Goal: Transaction & Acquisition: Purchase product/service

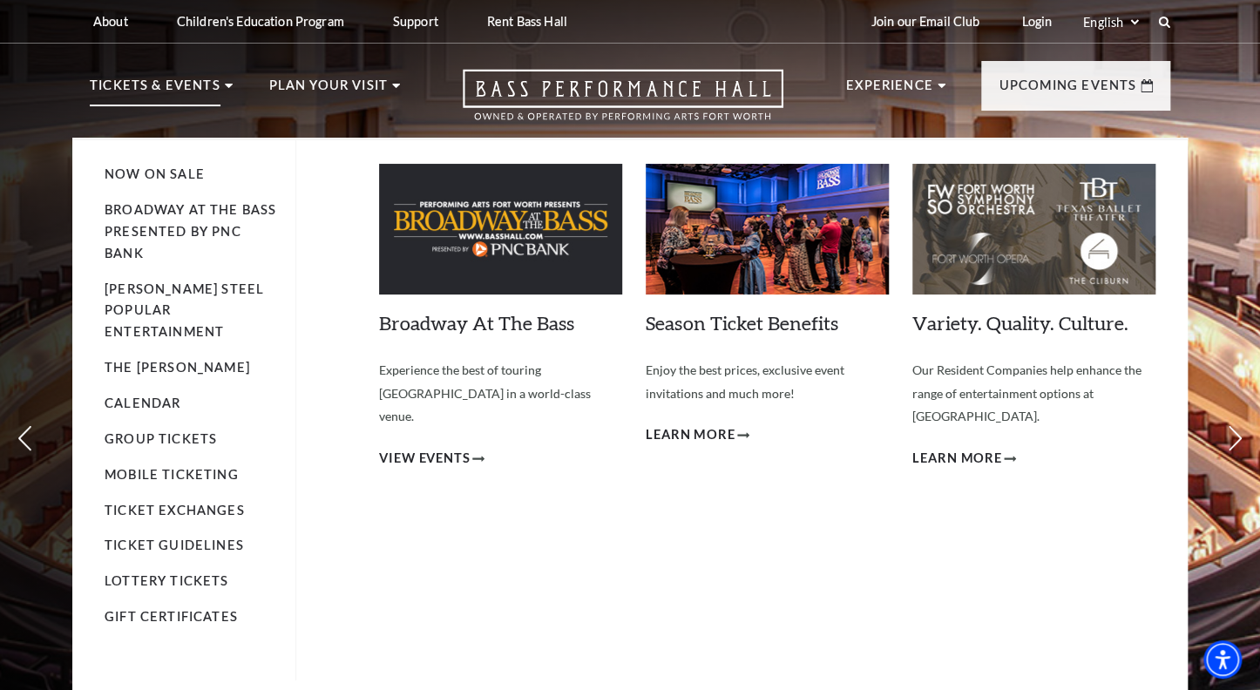
click at [164, 217] on li "Broadway At The Bass presented by PNC Bank" at bounding box center [191, 232] width 173 height 65
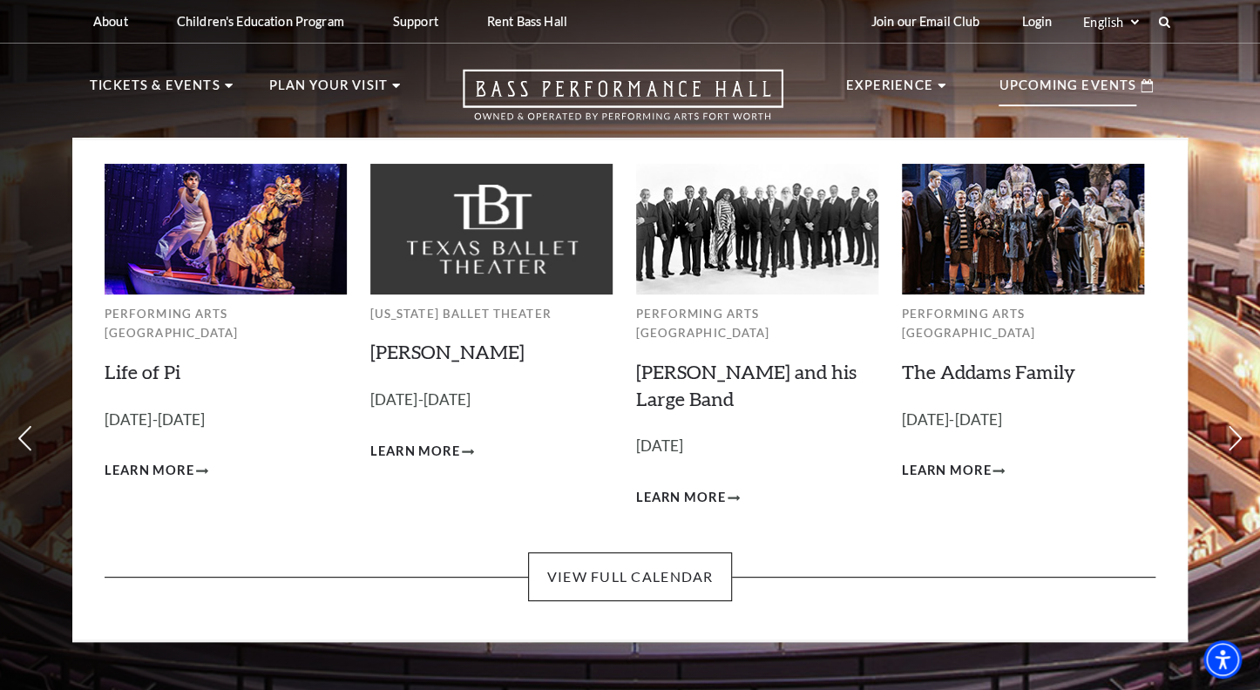
click at [1056, 87] on p "Upcoming Events" at bounding box center [1068, 90] width 138 height 31
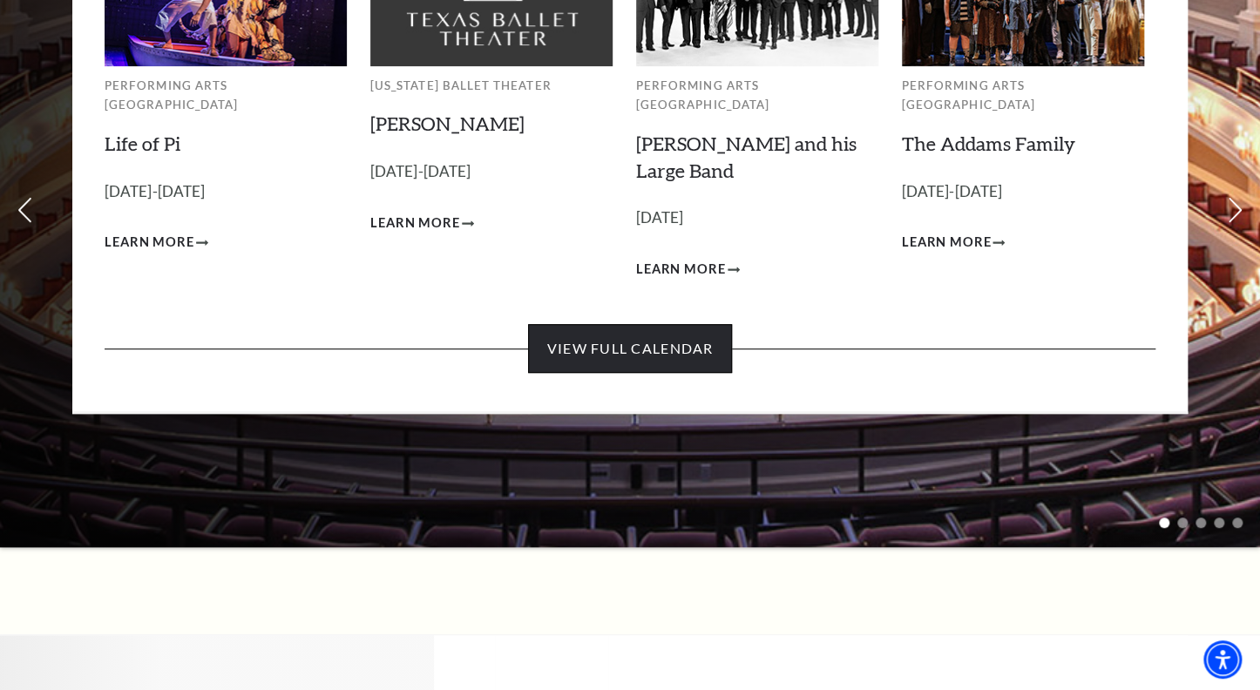
scroll to position [230, 0]
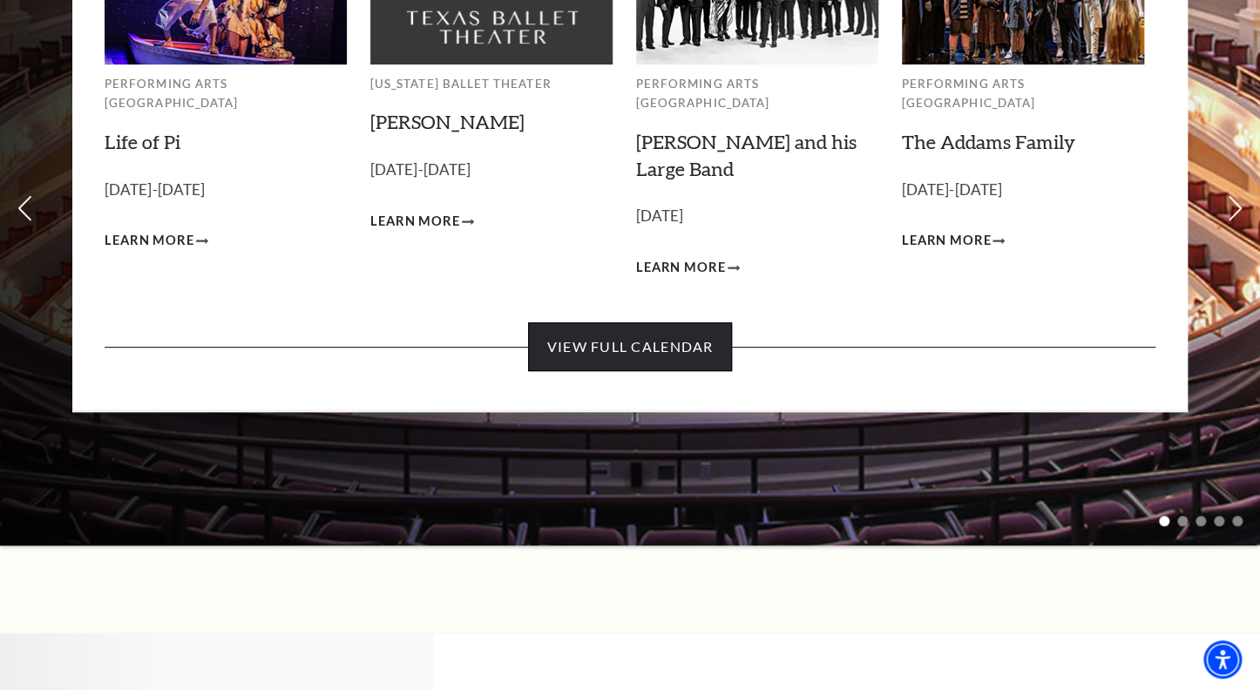
click at [688, 323] on link "View Full Calendar" at bounding box center [629, 346] width 203 height 49
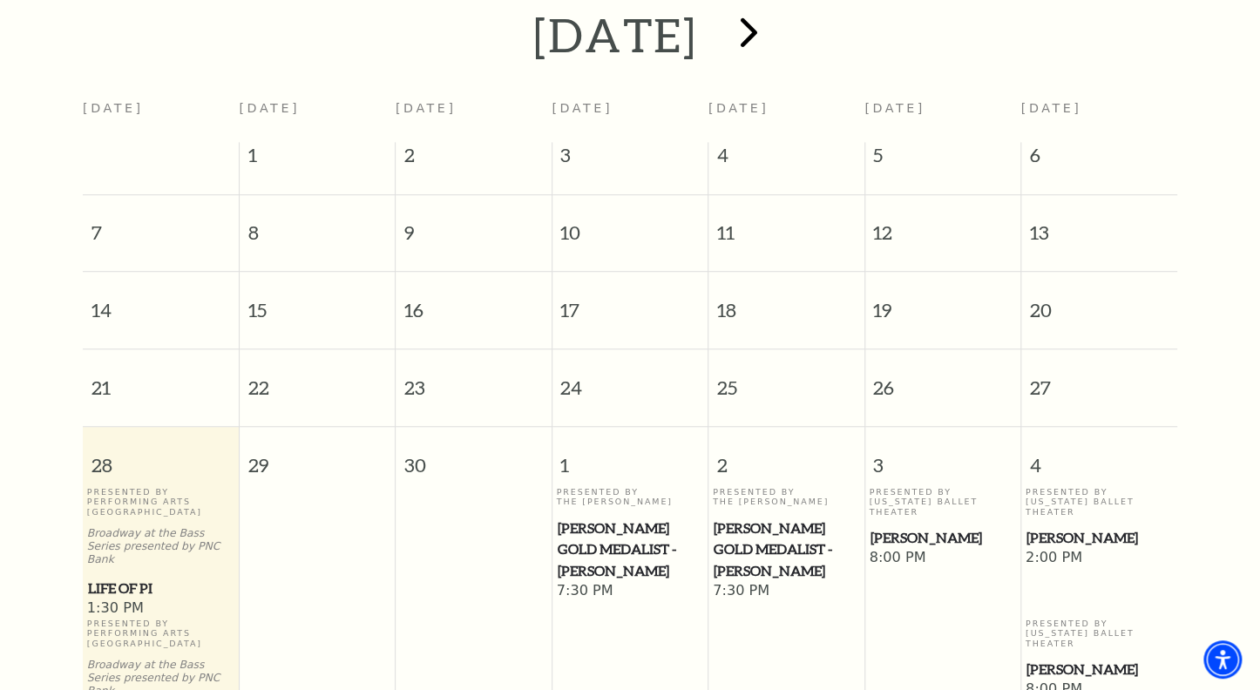
scroll to position [394, 0]
click at [773, 13] on span "next" at bounding box center [748, 31] width 50 height 50
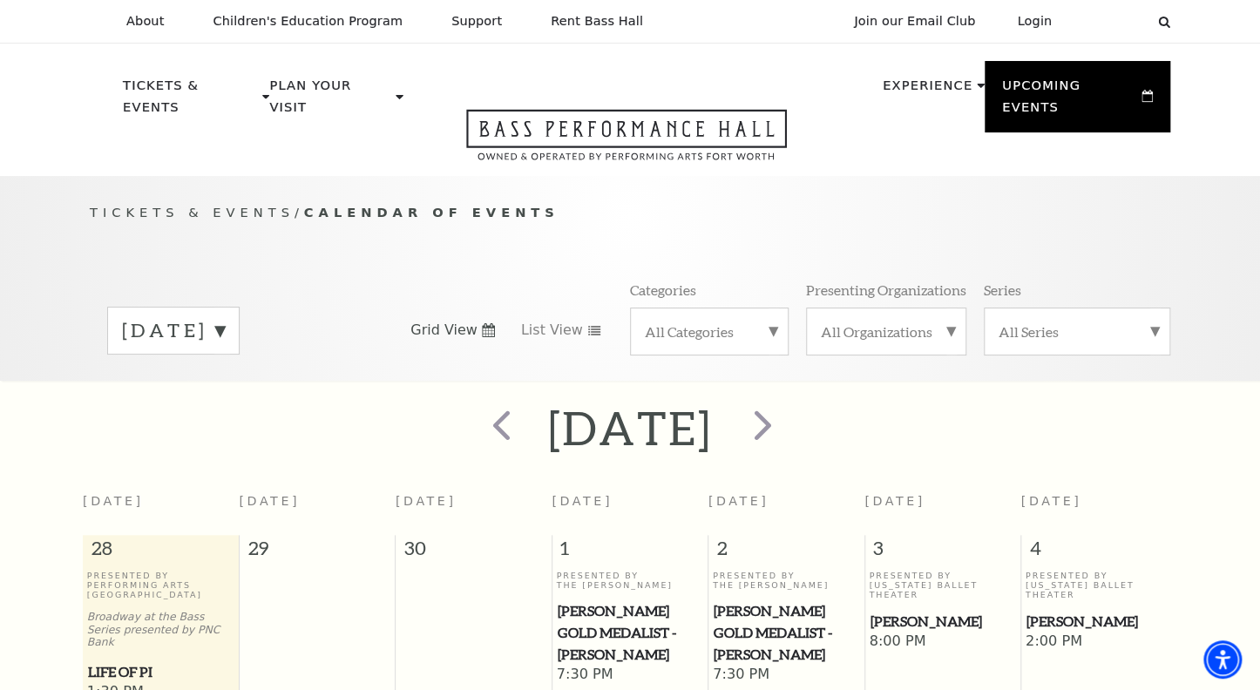
scroll to position [153, 0]
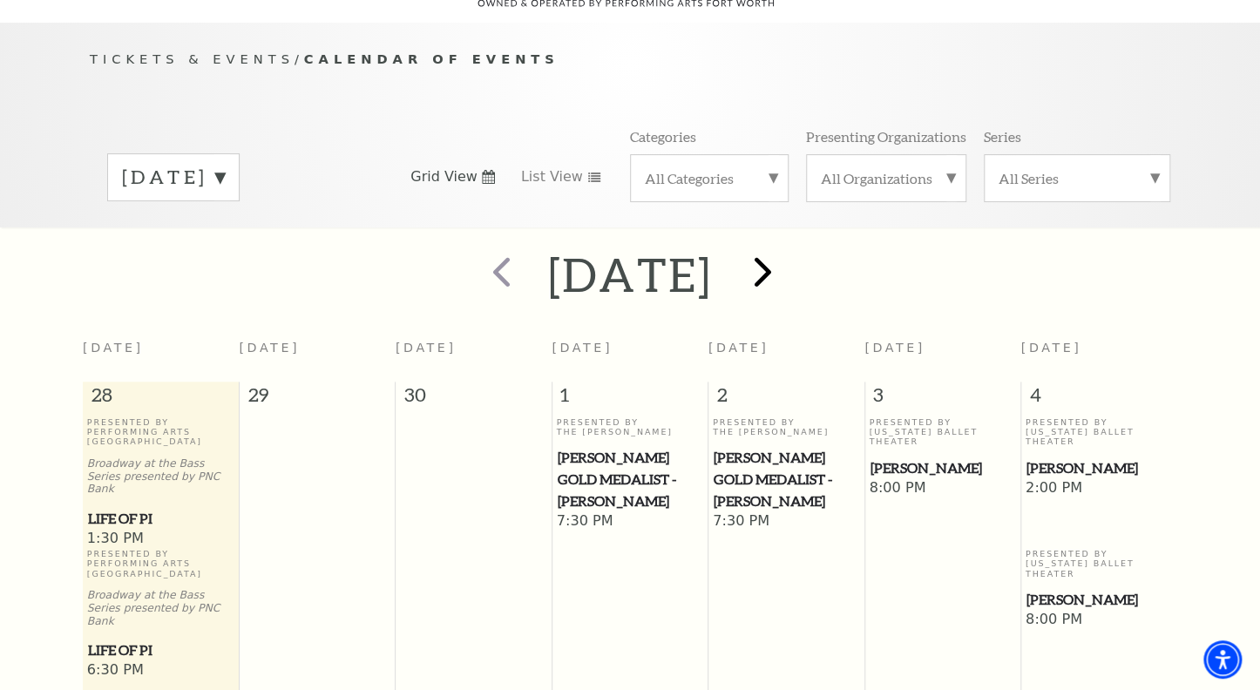
click at [788, 251] on span "next" at bounding box center [763, 272] width 50 height 50
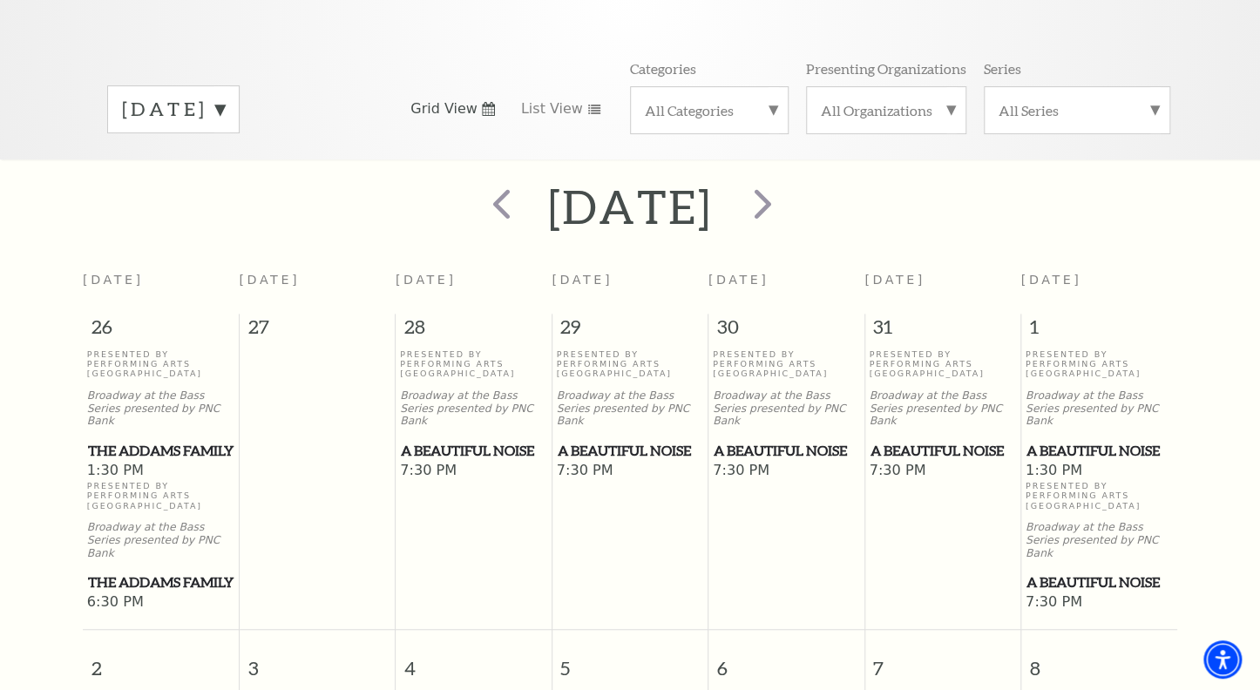
scroll to position [222, 0]
click at [1062, 439] on span "A Beautiful Noise" at bounding box center [1100, 450] width 146 height 22
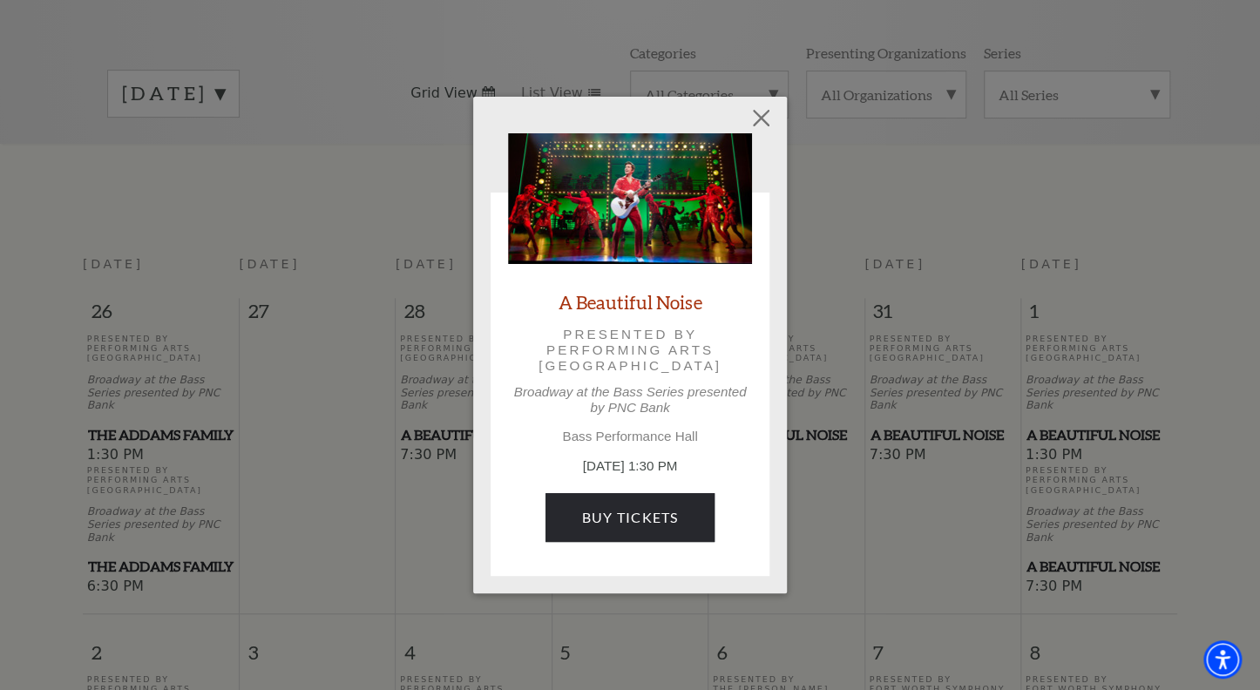
scroll to position [238, 0]
click at [618, 515] on link "Buy Tickets" at bounding box center [630, 517] width 168 height 49
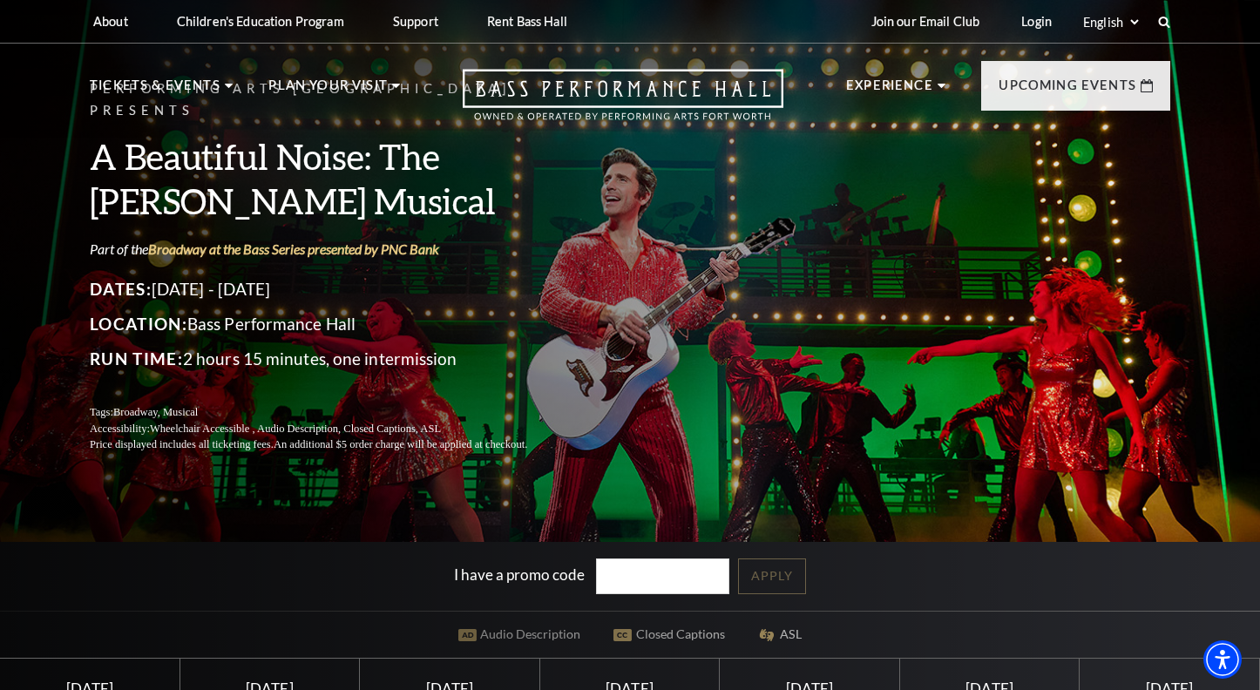
click at [621, 516] on div "Performing Arts Fort Worth Presents A Beautiful Noise: The [PERSON_NAME] Musica…" at bounding box center [630, 529] width 1260 height 1079
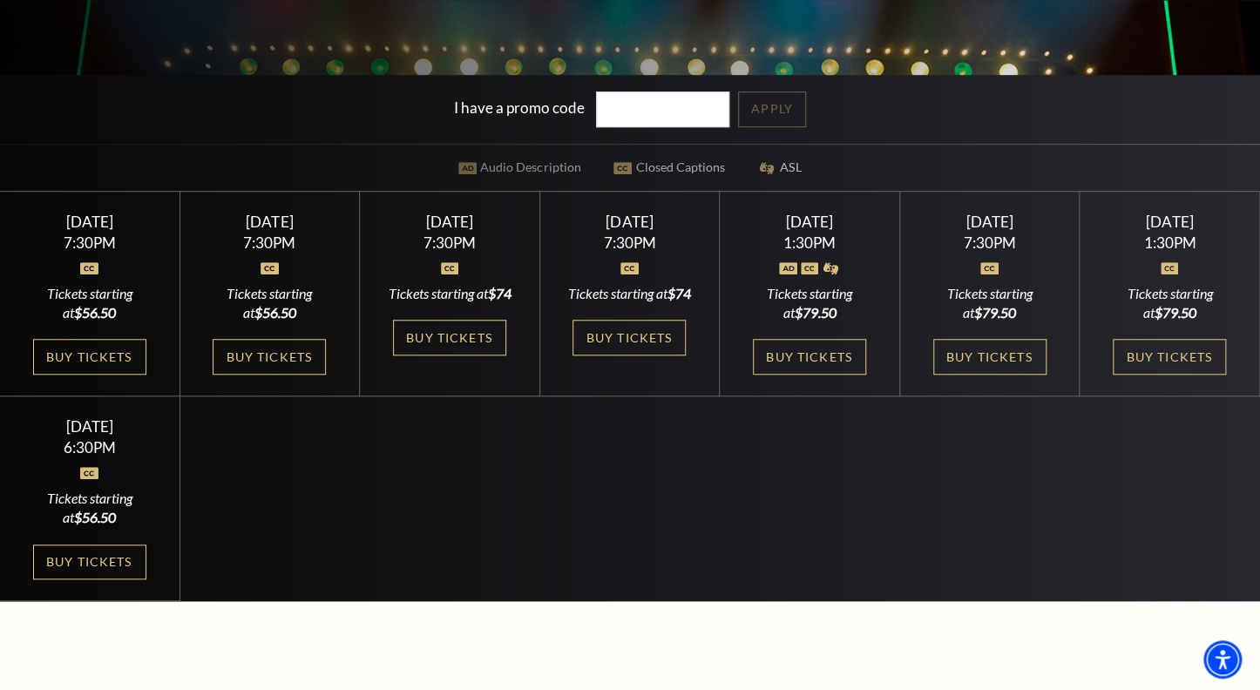
scroll to position [468, 0]
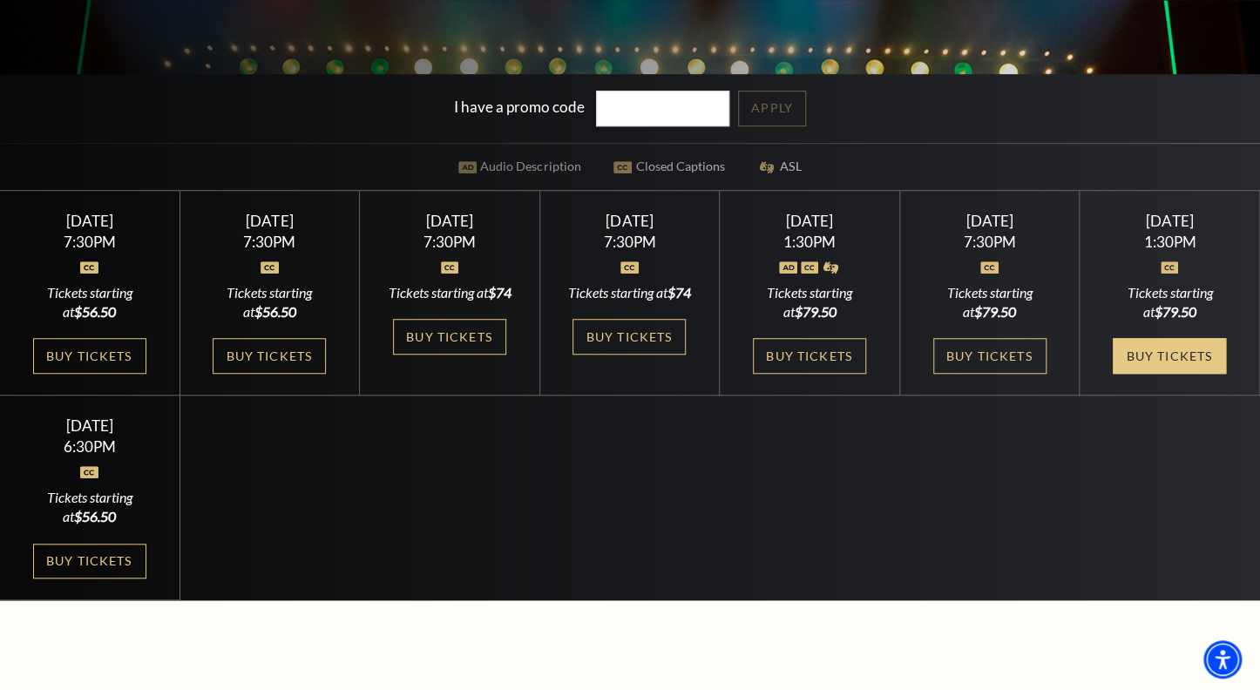
click at [1162, 357] on link "Buy Tickets" at bounding box center [1169, 356] width 113 height 36
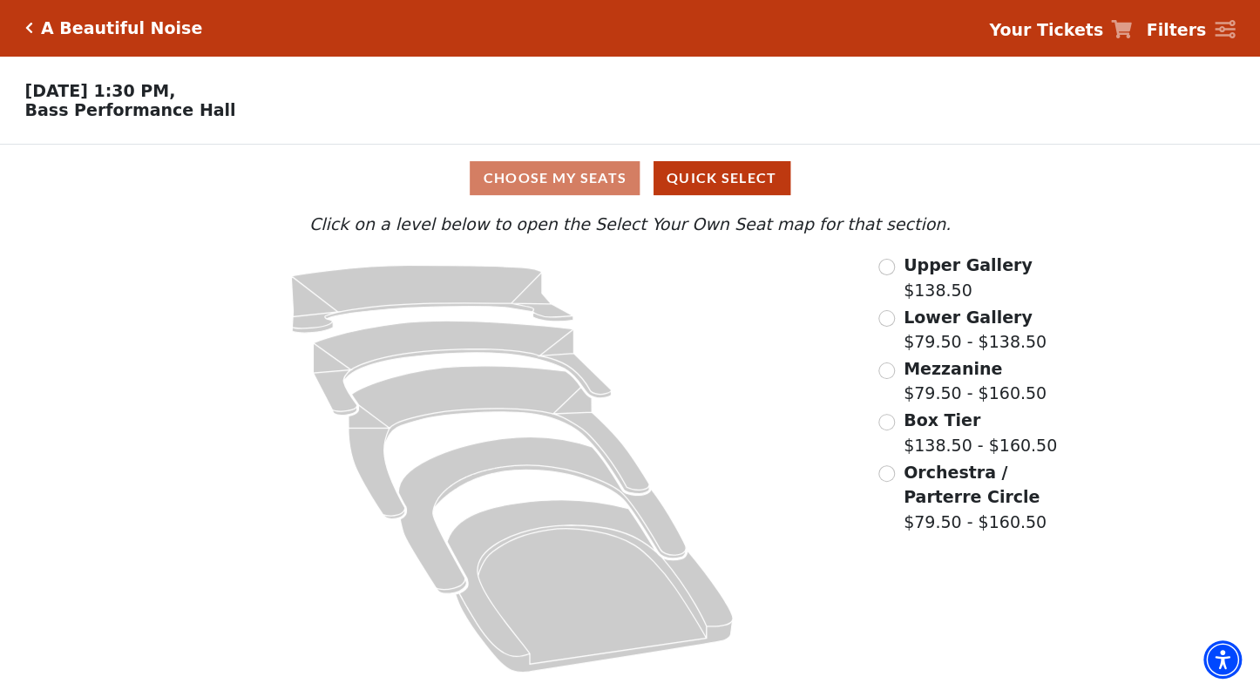
click at [885, 477] on input "Orchestra / Parterre Circle$79.50 - $160.50\a" at bounding box center [886, 473] width 17 height 17
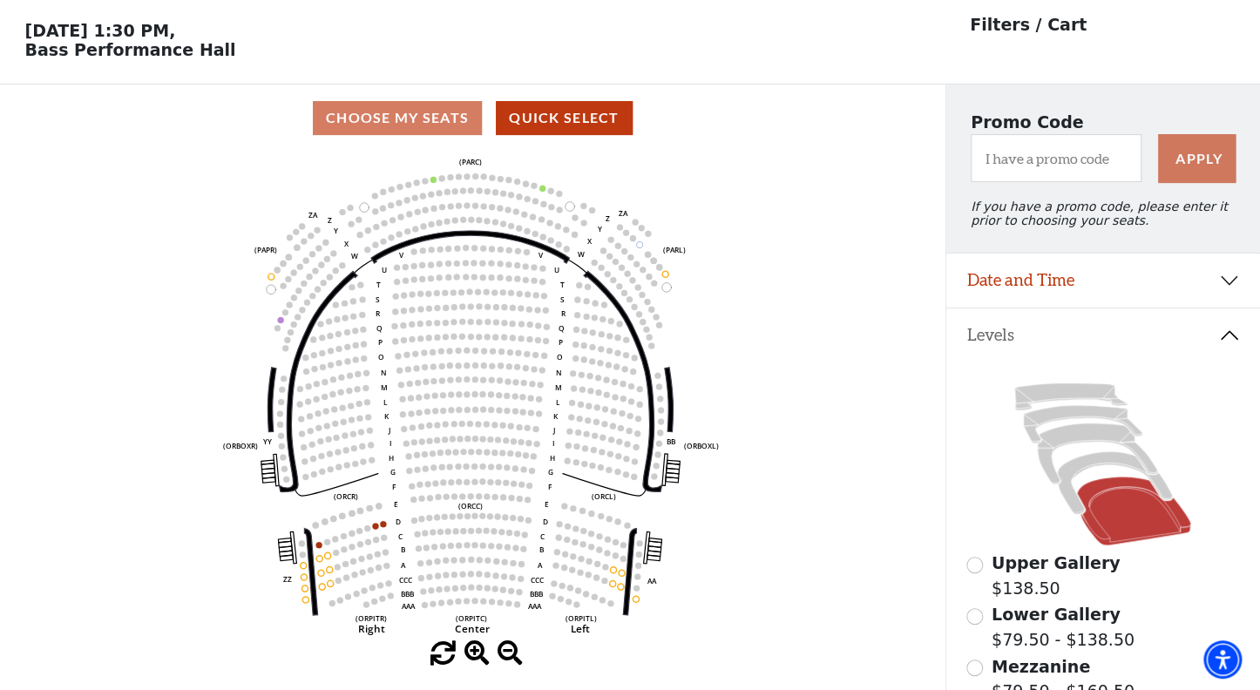
scroll to position [63, 0]
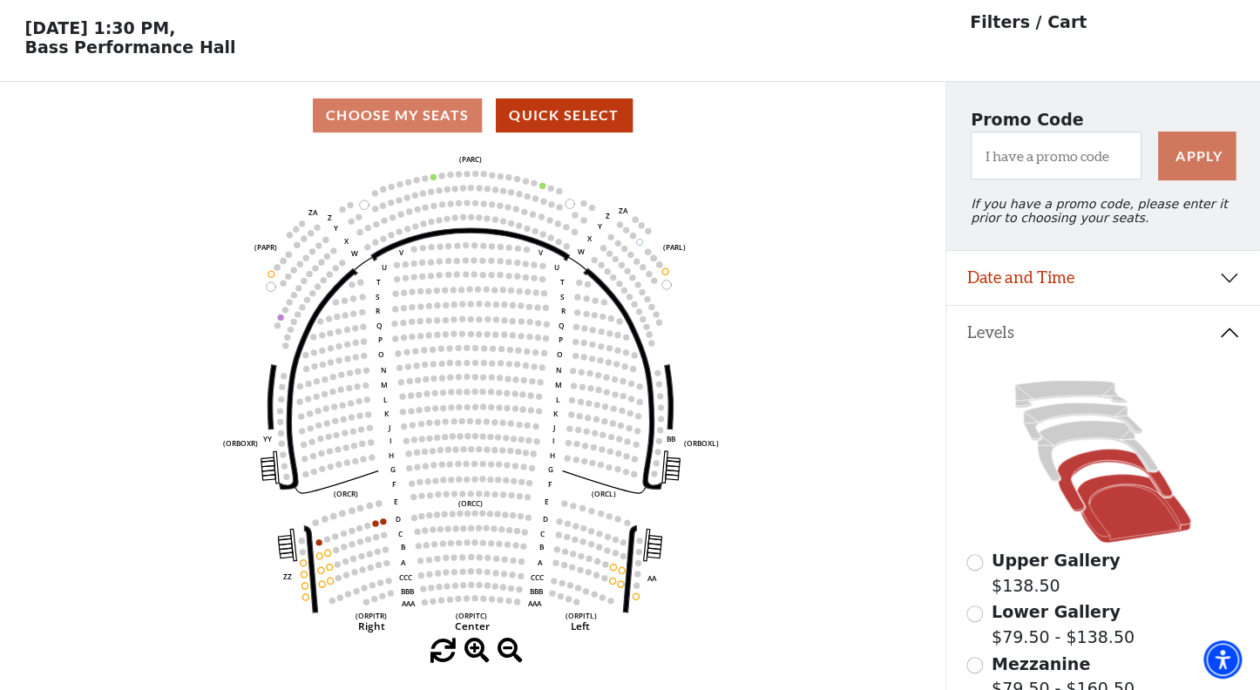
click at [1081, 458] on icon at bounding box center [1115, 481] width 115 height 63
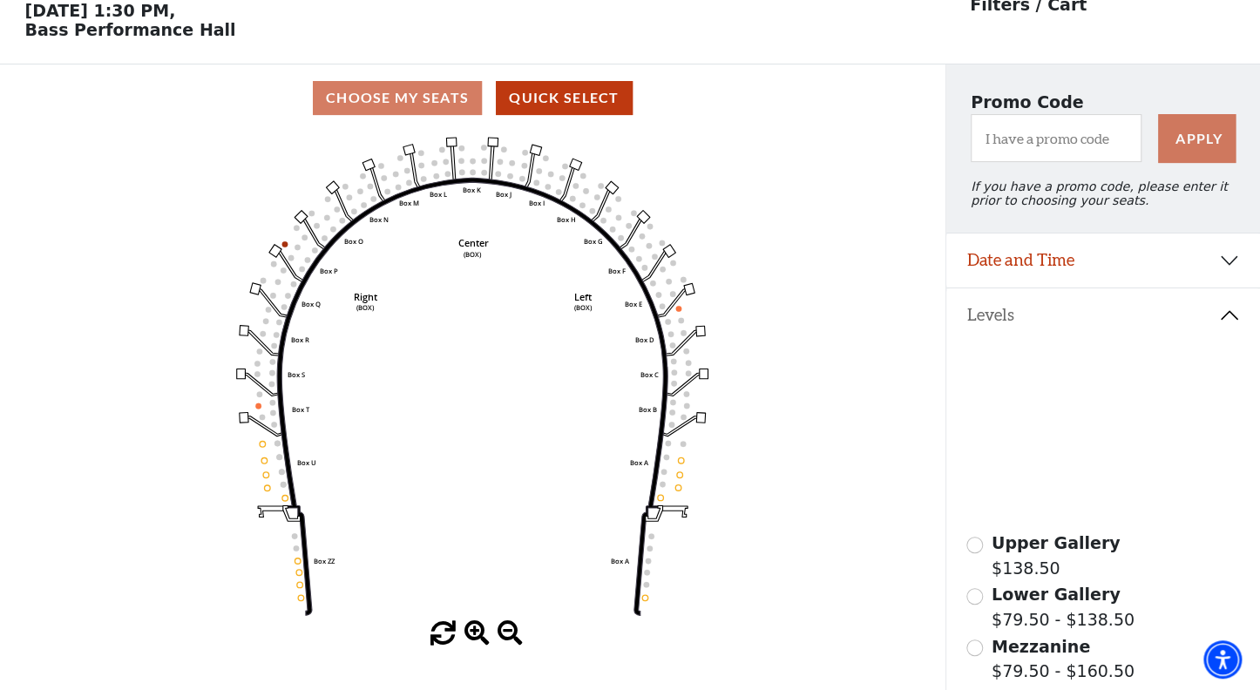
scroll to position [119, 0]
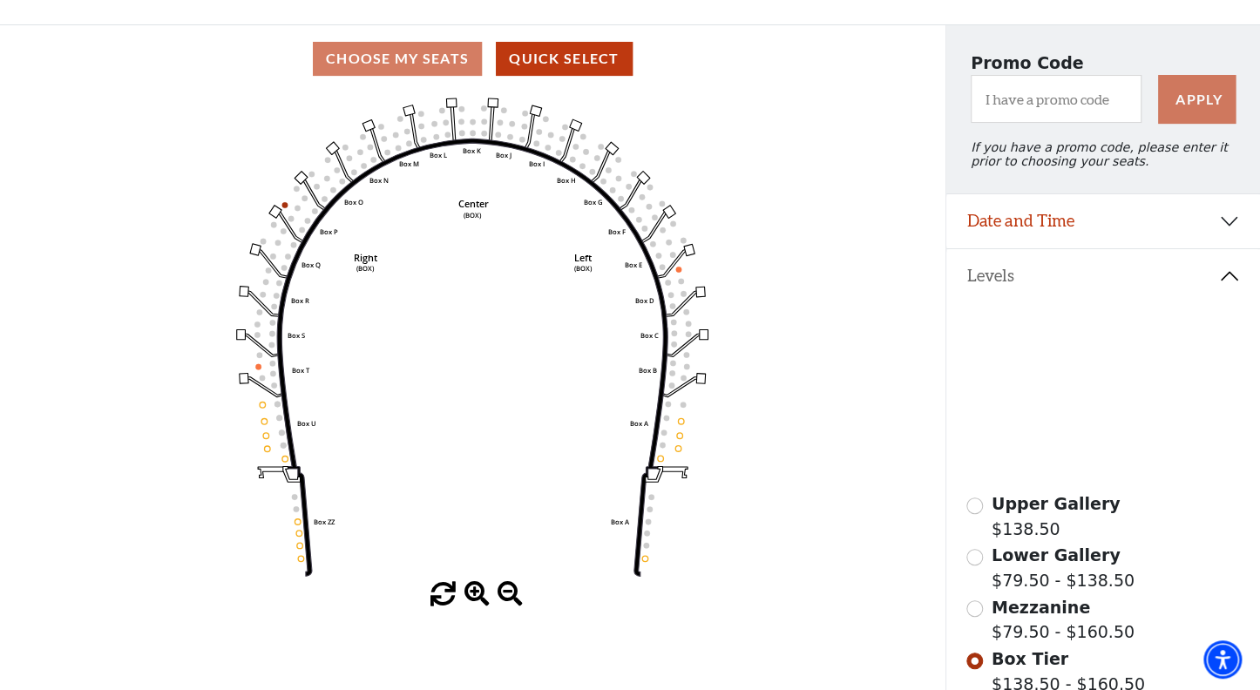
click at [1079, 377] on icon at bounding box center [1098, 394] width 120 height 61
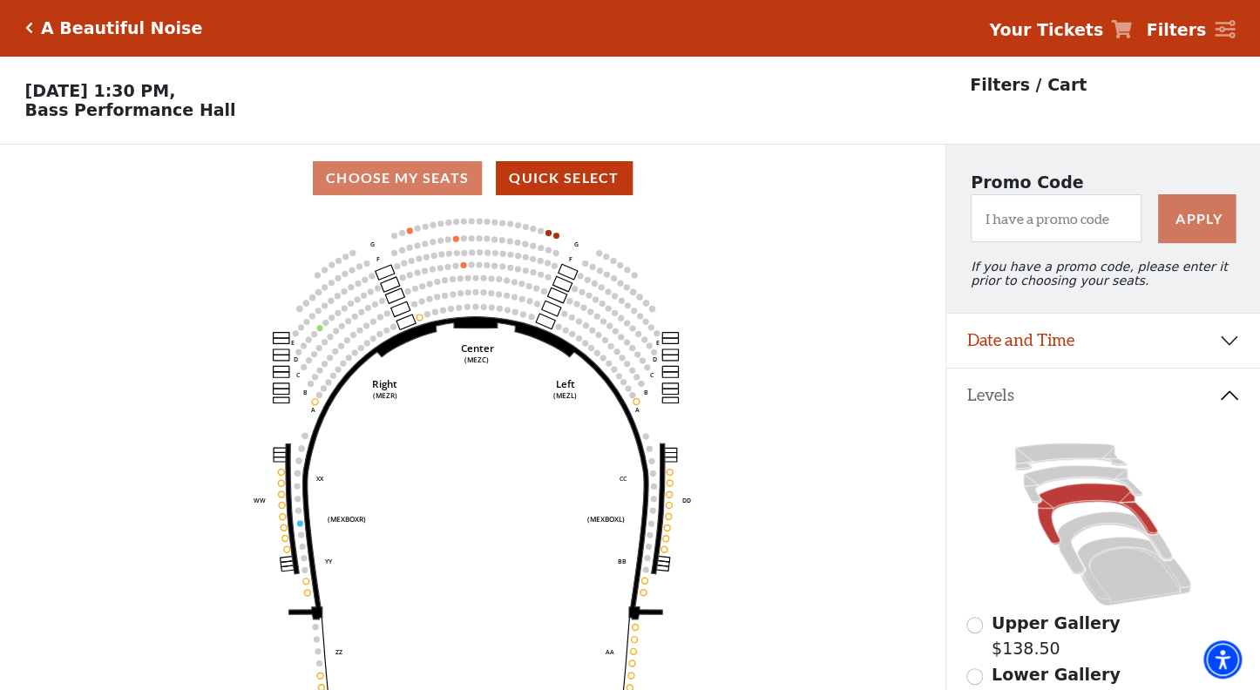
scroll to position [80, 0]
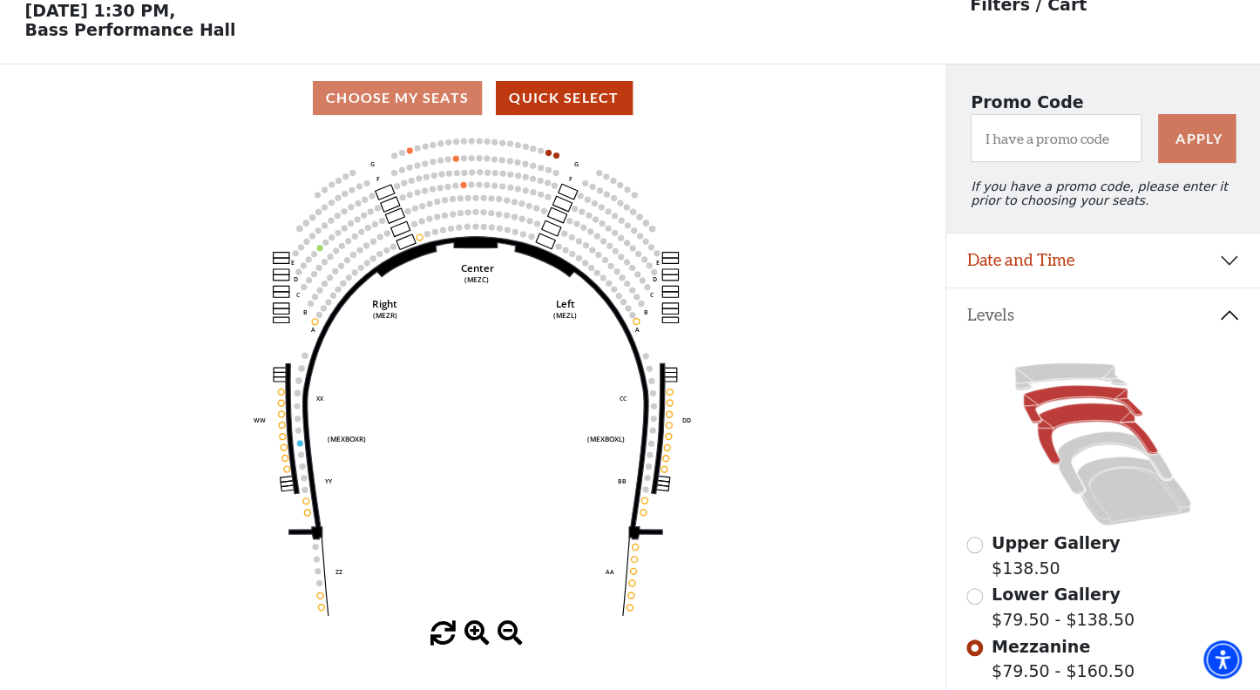
click at [1030, 396] on icon at bounding box center [1083, 404] width 119 height 37
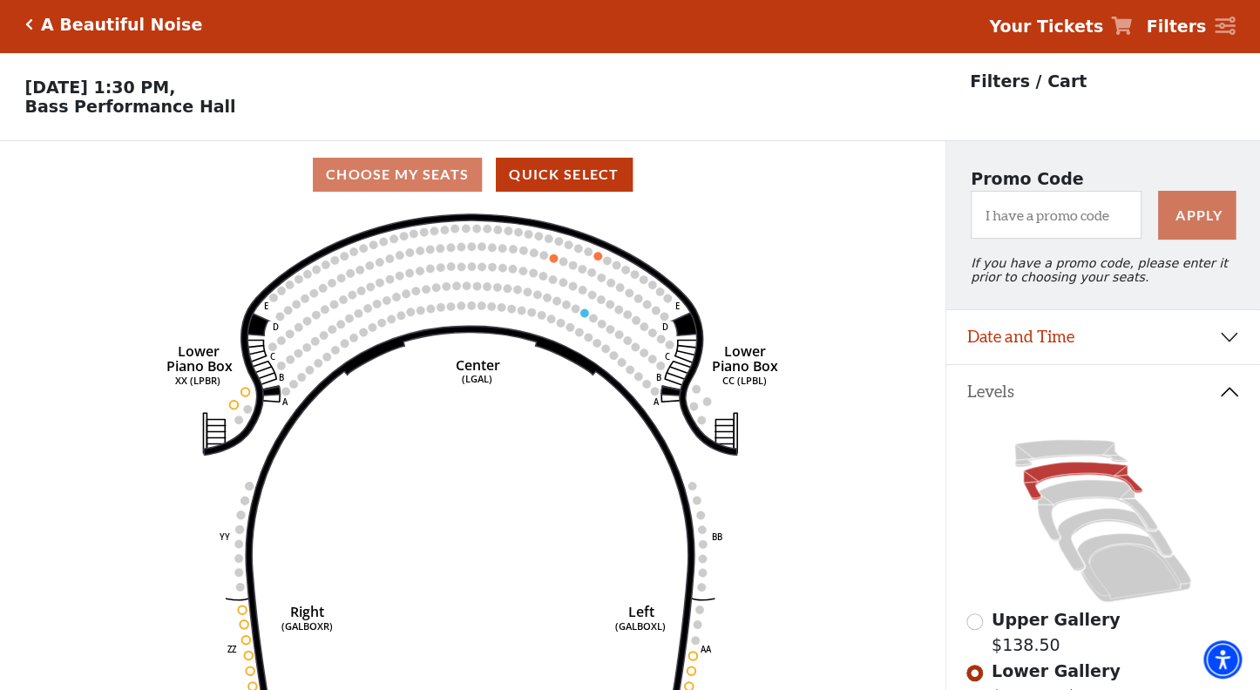
scroll to position [4, 0]
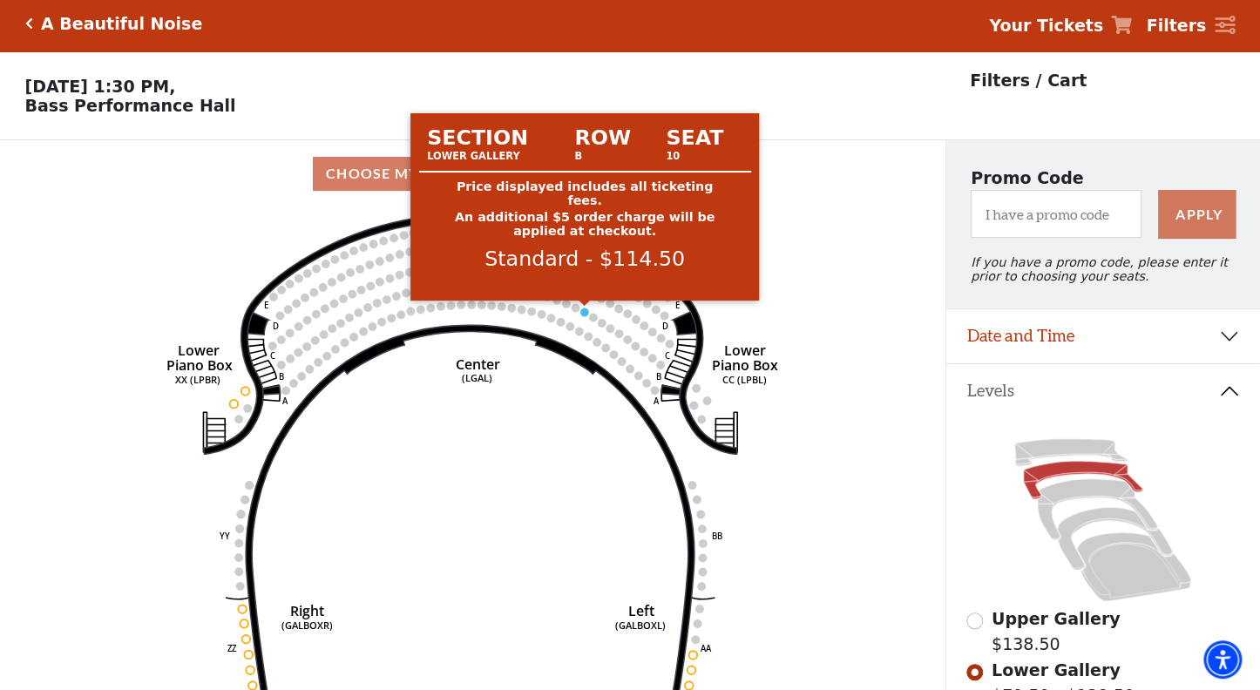
click at [696, 275] on icon "Right (GALBOXR) E D C B A E D C B A YY ZZ Left (GALBOXL) BB AA Center Lower Pia…" at bounding box center [472, 452] width 851 height 490
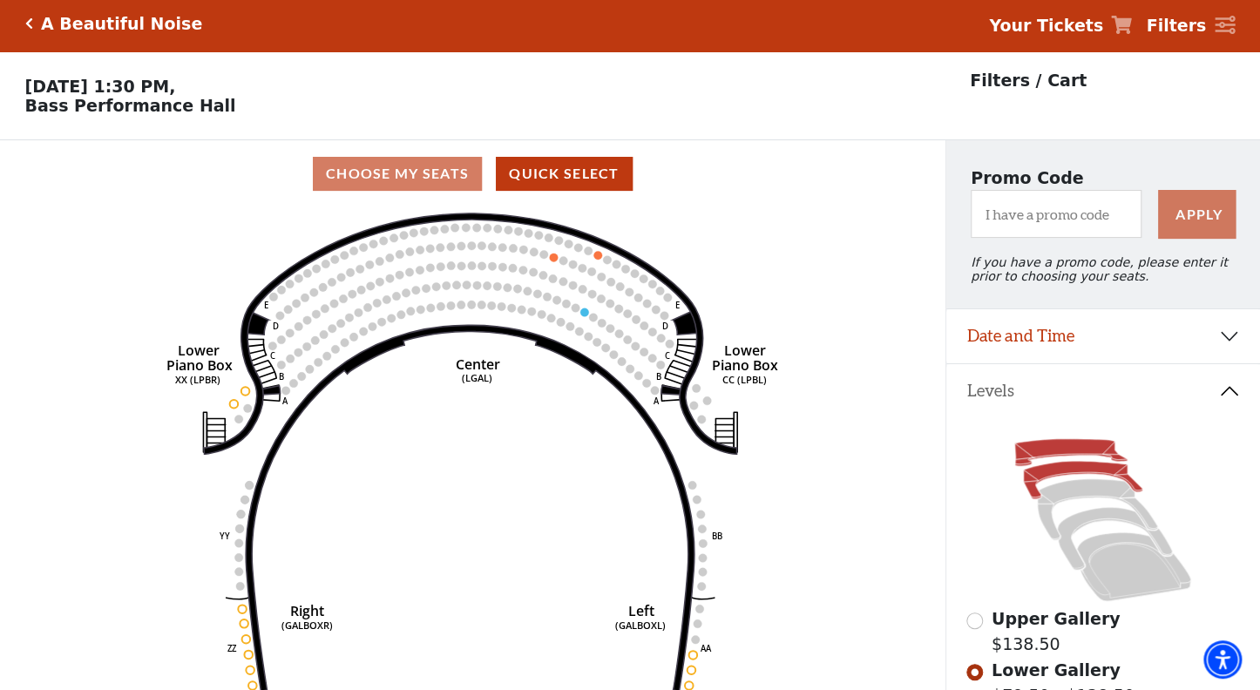
click at [1041, 445] on icon at bounding box center [1071, 452] width 112 height 27
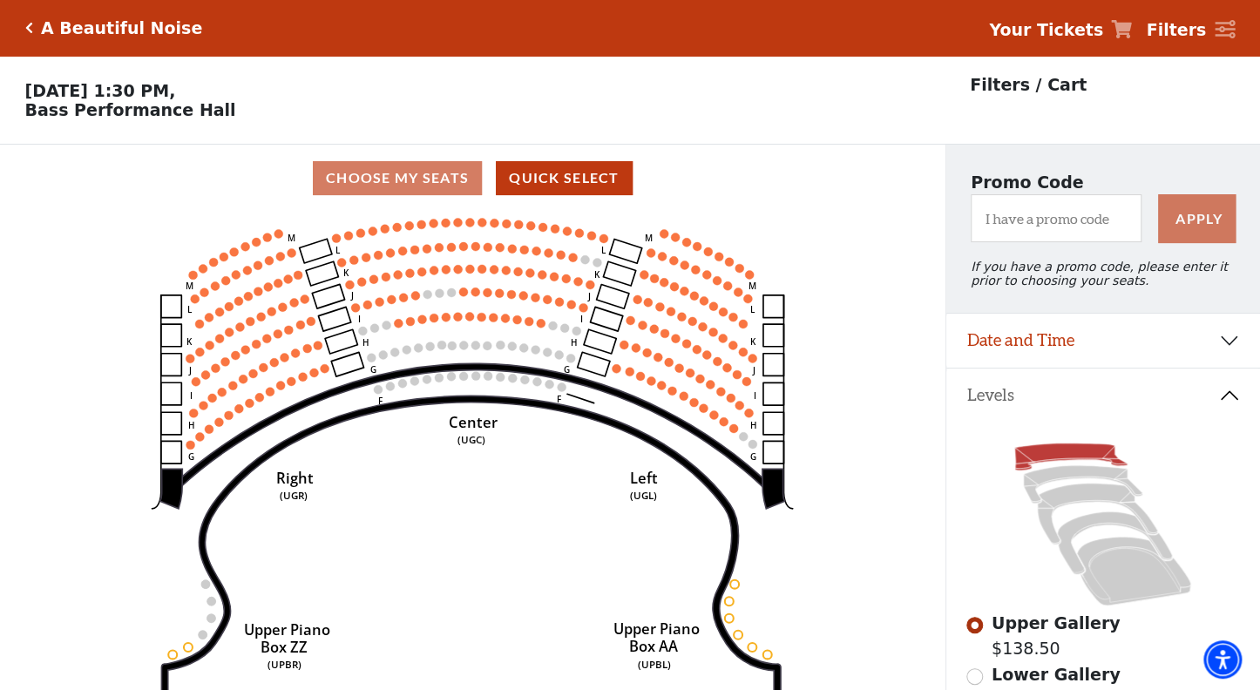
scroll to position [80, 0]
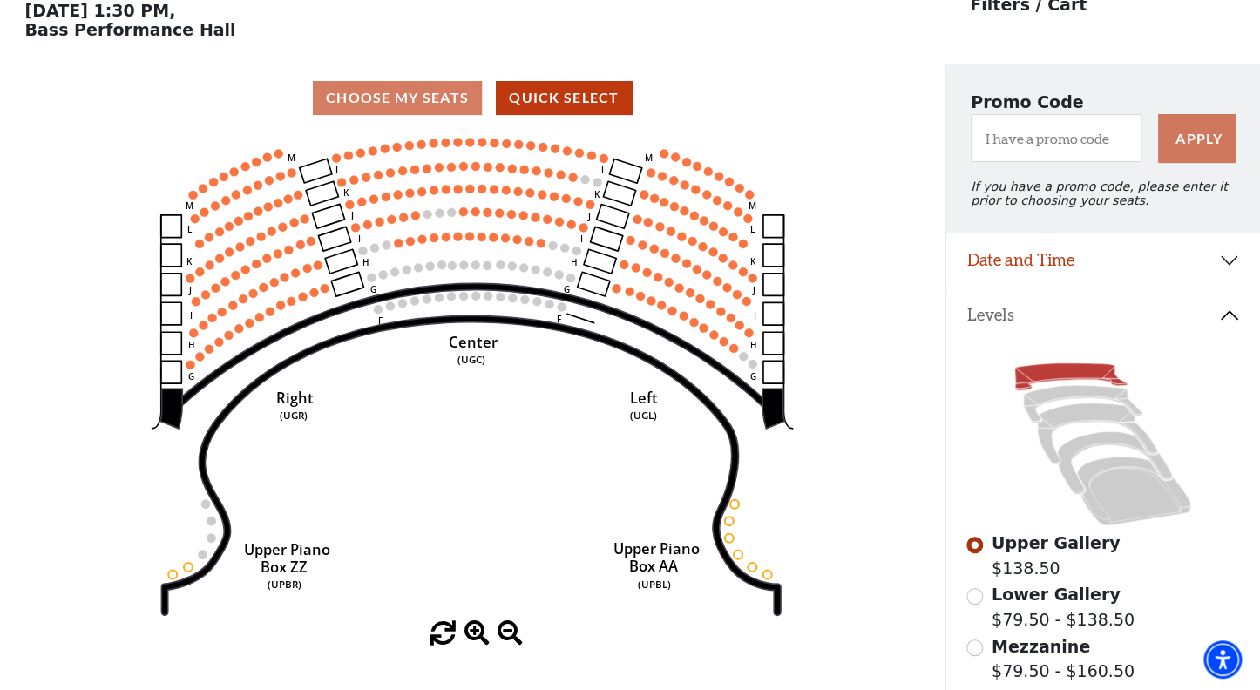
click at [825, 256] on icon "Center (UGC) Right (UGR) Left (UGL) Upper Piano Box ZZ (UPBR) Upper Piano Box A…" at bounding box center [472, 377] width 851 height 490
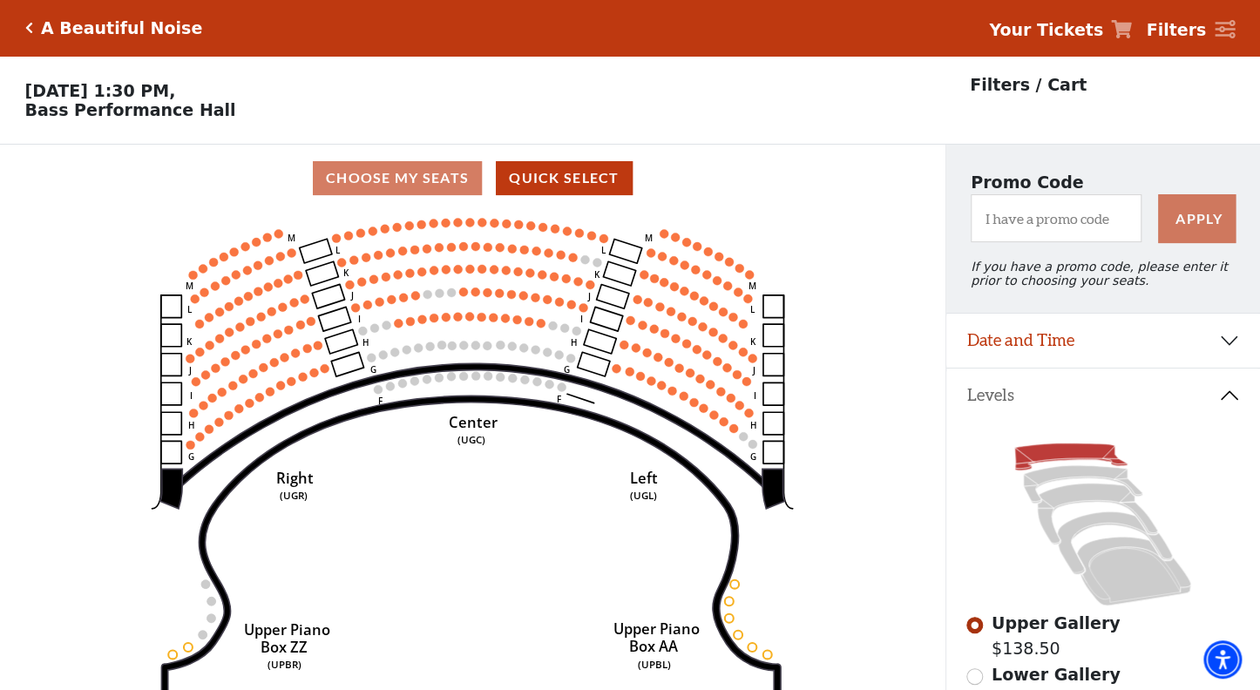
scroll to position [0, 0]
click at [1033, 25] on strong "Your Tickets" at bounding box center [1046, 29] width 114 height 19
click at [33, 28] on div "A Beautiful Noise" at bounding box center [118, 28] width 170 height 20
click at [30, 29] on icon "Click here to go back to filters" at bounding box center [29, 28] width 8 height 12
